Goal: Task Accomplishment & Management: Manage account settings

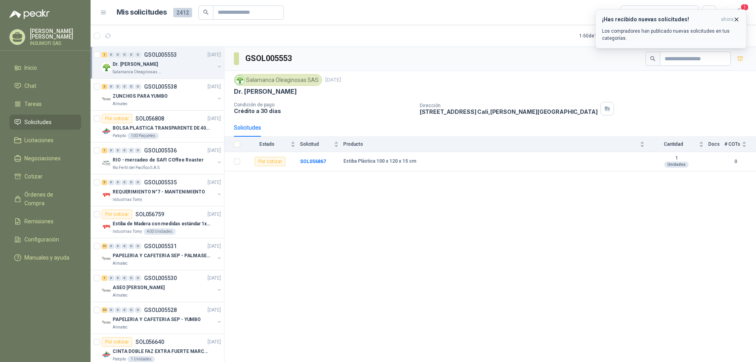
click at [737, 20] on icon "button" at bounding box center [736, 19] width 7 height 7
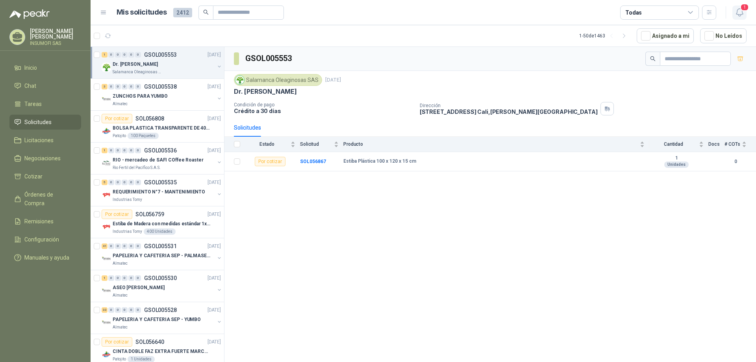
click at [742, 12] on icon "button" at bounding box center [739, 12] width 7 height 7
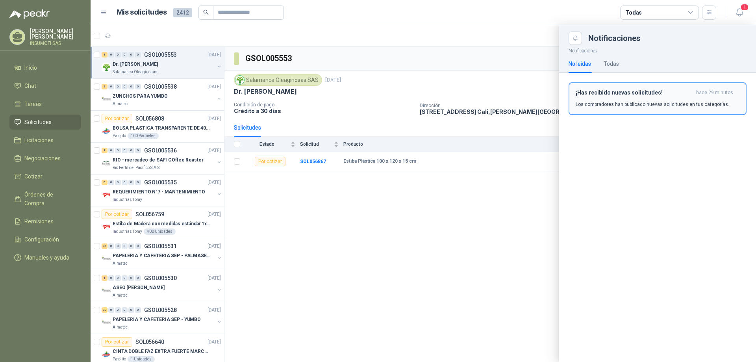
click at [623, 102] on p "Los compradores han publicado nuevas solicitudes en tus categorías." at bounding box center [653, 104] width 154 height 7
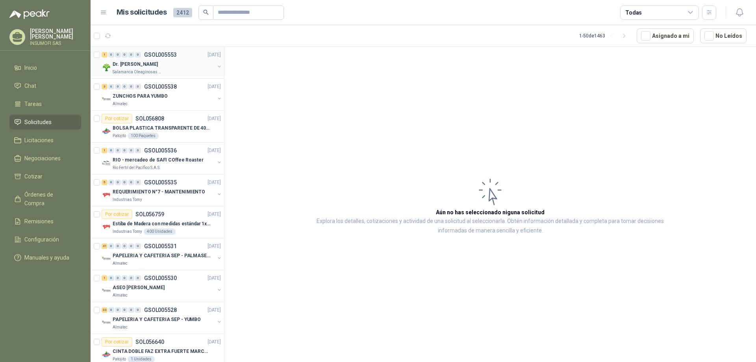
click at [180, 61] on div "Dr. [PERSON_NAME]" at bounding box center [164, 63] width 102 height 9
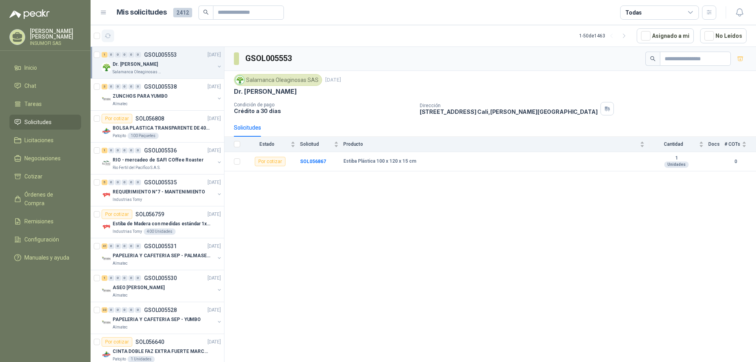
click at [110, 38] on icon "button" at bounding box center [108, 36] width 7 height 7
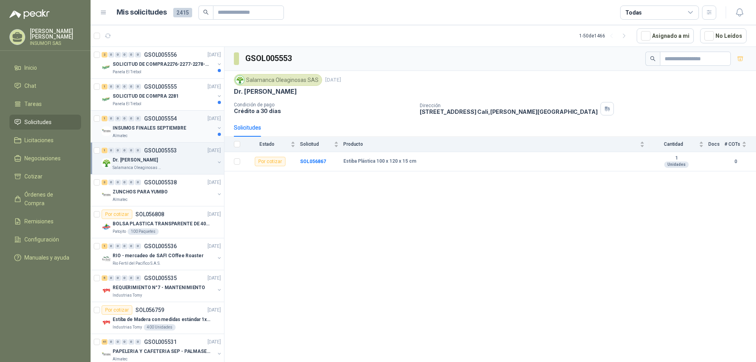
click at [162, 124] on div "INSUMOS FINALES SEPTIEMBRE" at bounding box center [164, 127] width 102 height 9
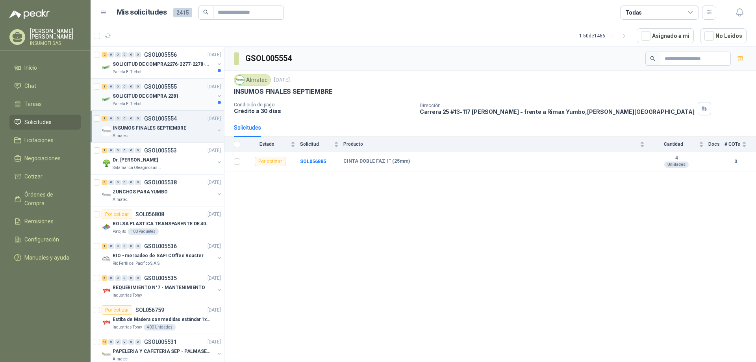
click at [156, 98] on p "SOLICITUD DE COMPRA 2281" at bounding box center [146, 96] width 66 height 7
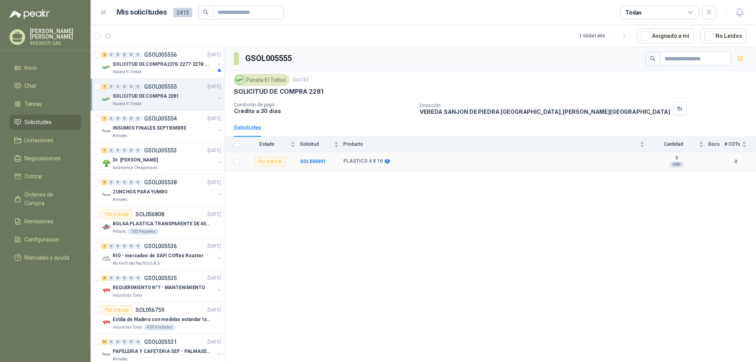
click at [385, 161] on icon at bounding box center [387, 161] width 5 height 5
click at [385, 160] on icon at bounding box center [387, 161] width 5 height 5
click at [167, 93] on p "SOLICITUD DE COMPRA 2281" at bounding box center [146, 96] width 66 height 7
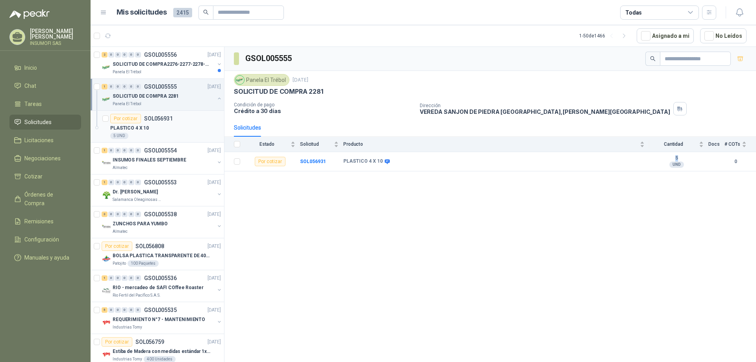
click at [161, 121] on p "SOL056931" at bounding box center [158, 119] width 29 height 6
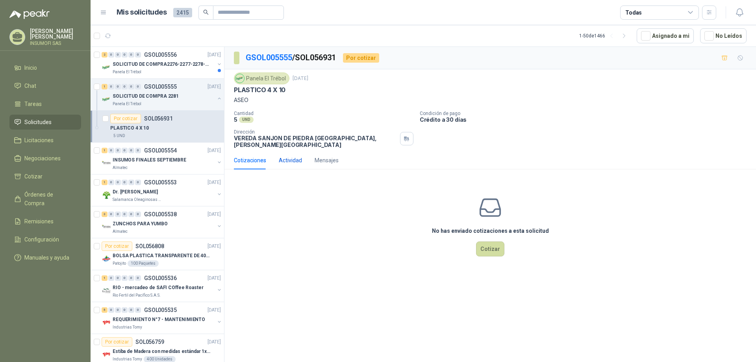
click at [291, 156] on div "Actividad" at bounding box center [290, 160] width 23 height 9
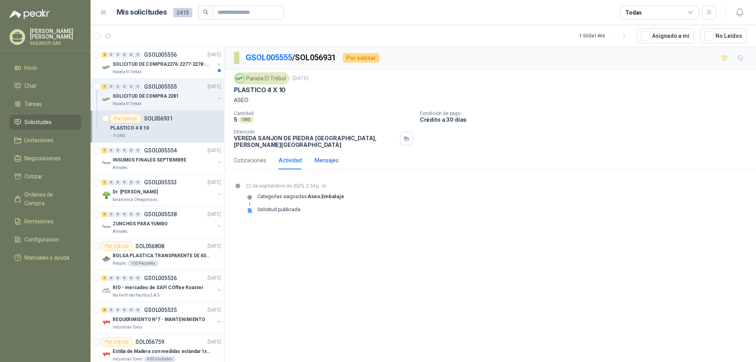
click at [330, 156] on div "Mensajes" at bounding box center [327, 160] width 24 height 9
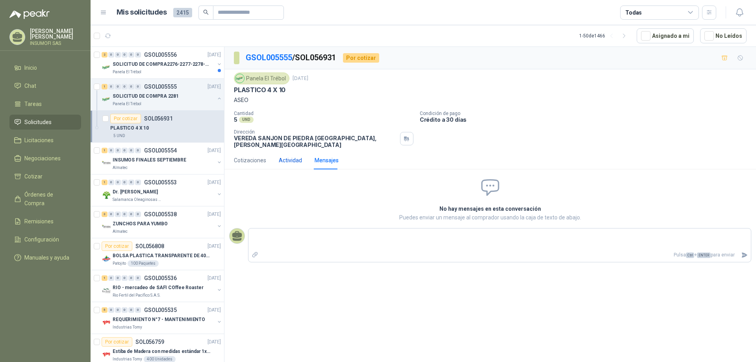
click at [289, 157] on div "Actividad" at bounding box center [290, 160] width 23 height 9
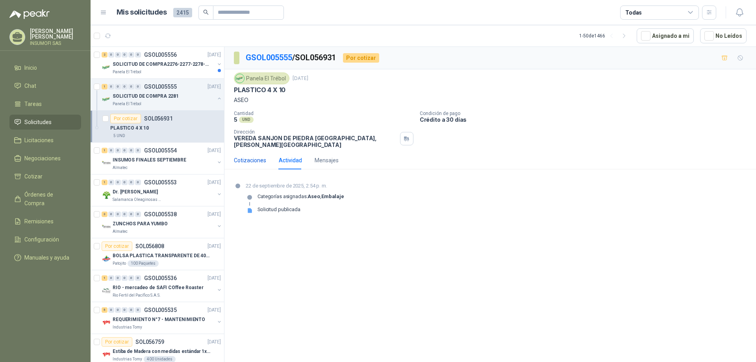
click at [242, 156] on div "Cotizaciones" at bounding box center [250, 160] width 32 height 9
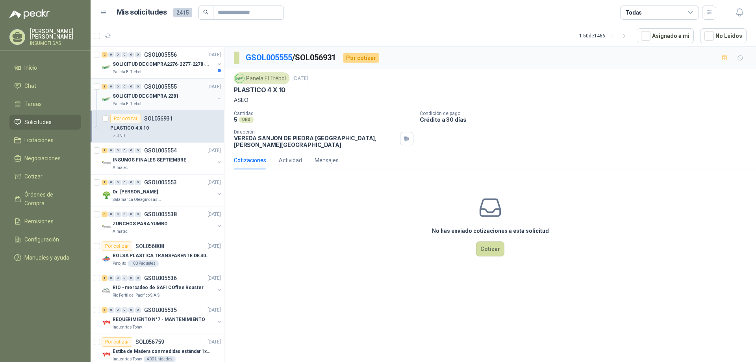
click at [159, 95] on p "SOLICITUD DE COMPRA 2281" at bounding box center [146, 96] width 66 height 7
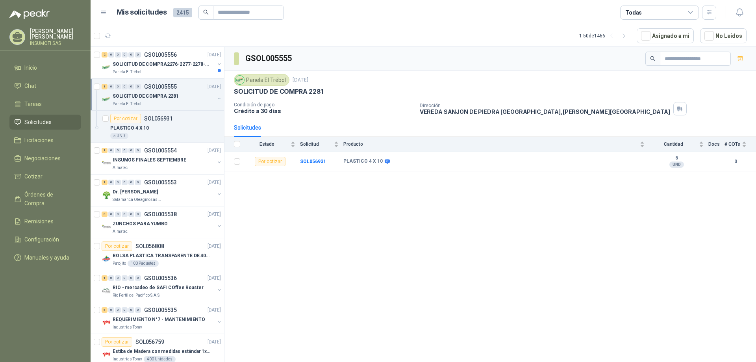
click at [166, 91] on div "1 0 0 0 0 0 GSOL005555 [DATE]" at bounding box center [162, 86] width 121 height 9
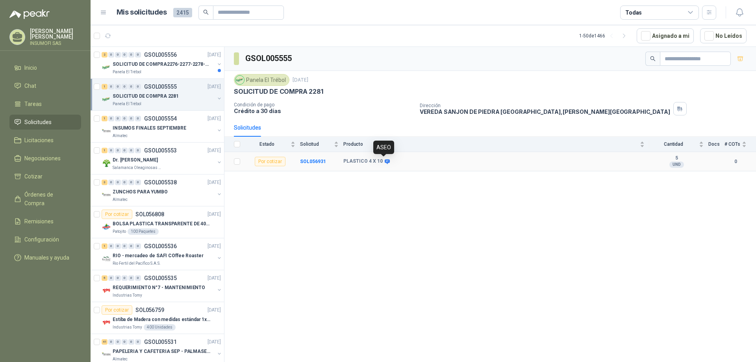
click at [385, 161] on icon at bounding box center [387, 161] width 5 height 5
click at [386, 161] on icon at bounding box center [387, 161] width 5 height 5
click at [168, 64] on p "SOLICITUD DE COMPRA2276-2277-2278-2284-2285-" at bounding box center [162, 64] width 98 height 7
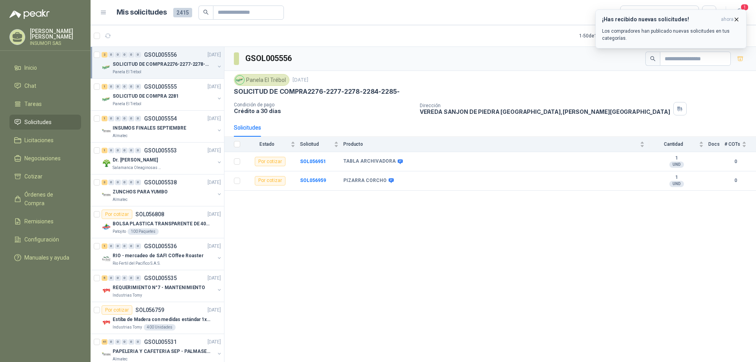
click at [633, 23] on div "¡Has recibido nuevas solicitudes! ahora Los compradores han publicado nuevas so…" at bounding box center [671, 29] width 138 height 26
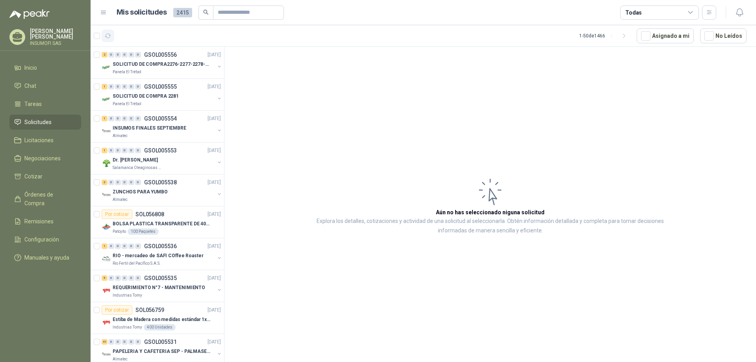
click at [108, 36] on icon "button" at bounding box center [108, 36] width 7 height 7
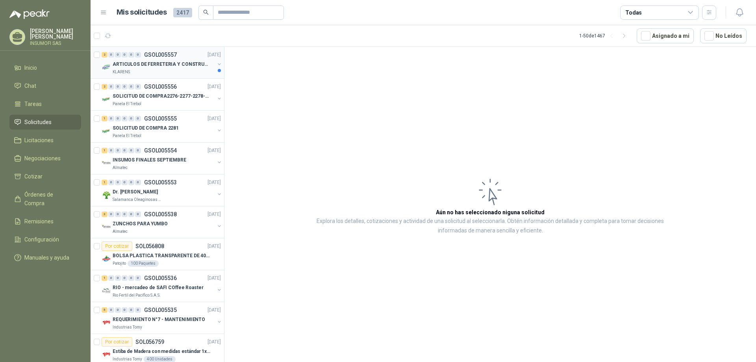
click at [140, 64] on p "ARTICULOS DE FERRETERIA Y CONSTRUCCION EN GENERAL" at bounding box center [162, 64] width 98 height 7
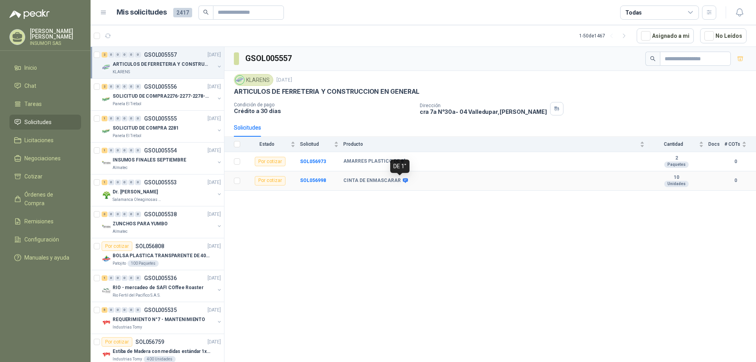
click at [403, 179] on icon at bounding box center [405, 180] width 5 height 5
click at [405, 166] on div "DE 1"" at bounding box center [399, 166] width 19 height 13
click at [467, 189] on td "CINTA DE ENMASCARAR" at bounding box center [496, 180] width 306 height 19
click at [403, 178] on icon at bounding box center [405, 180] width 5 height 5
click at [403, 180] on icon at bounding box center [405, 180] width 5 height 5
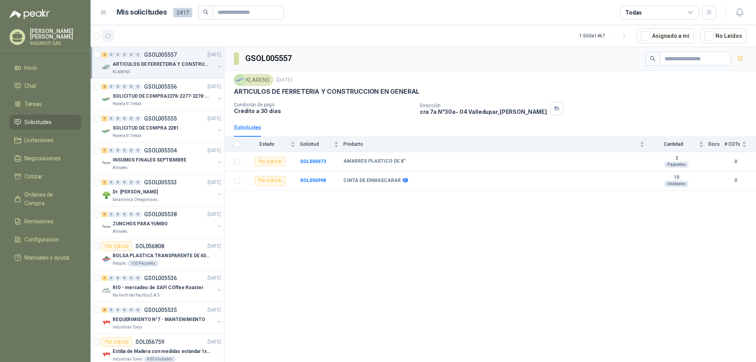
click at [108, 36] on icon "button" at bounding box center [108, 36] width 7 height 7
